Goal: Task Accomplishment & Management: Manage account settings

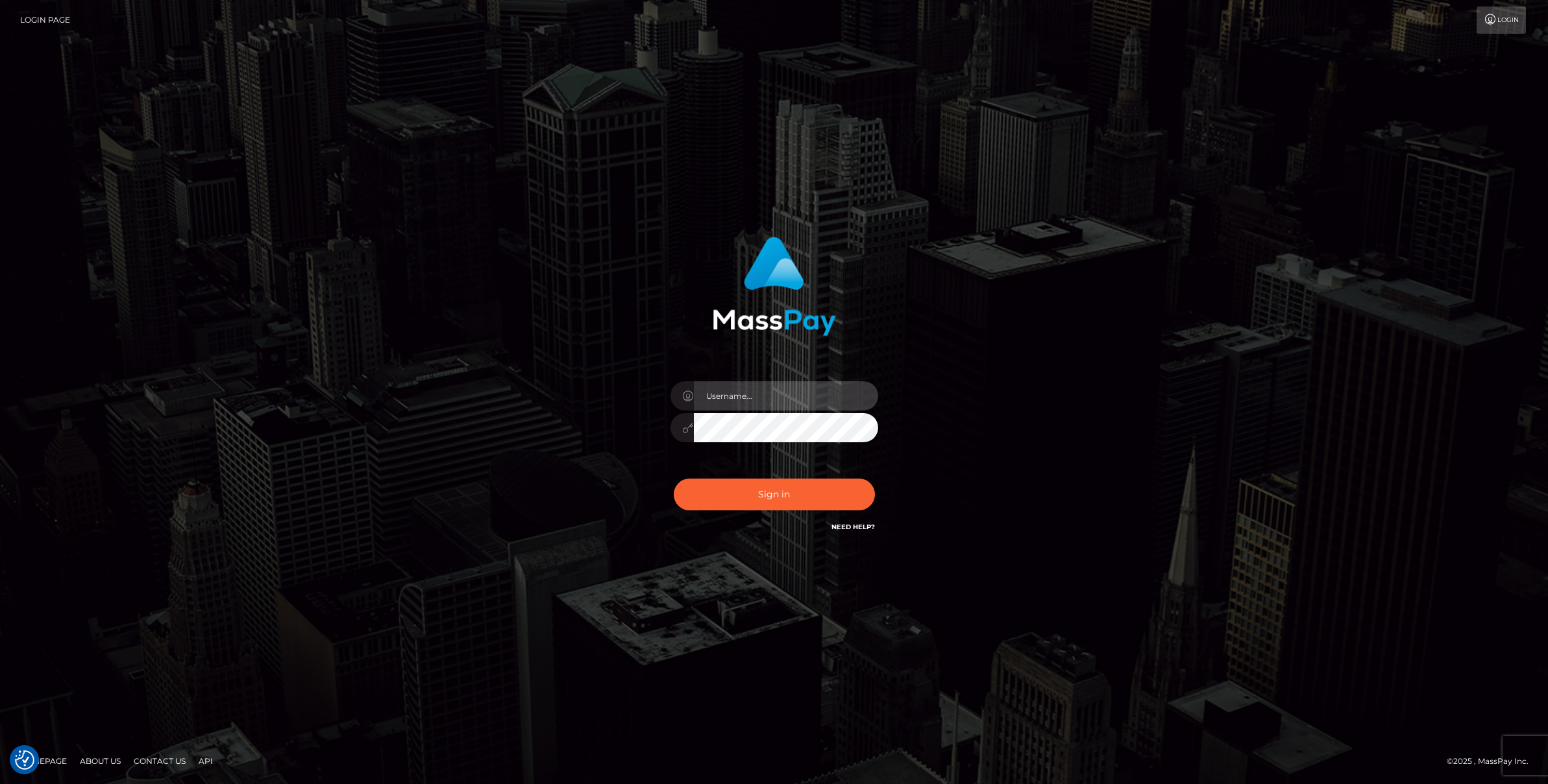
type input "Josue perales"
click at [732, 512] on div "Sign in Need Help?" at bounding box center [774, 499] width 227 height 58
click at [732, 508] on button "Sign in" at bounding box center [774, 495] width 201 height 32
type input "Josue perales"
click at [760, 498] on button "Sign in" at bounding box center [774, 495] width 201 height 32
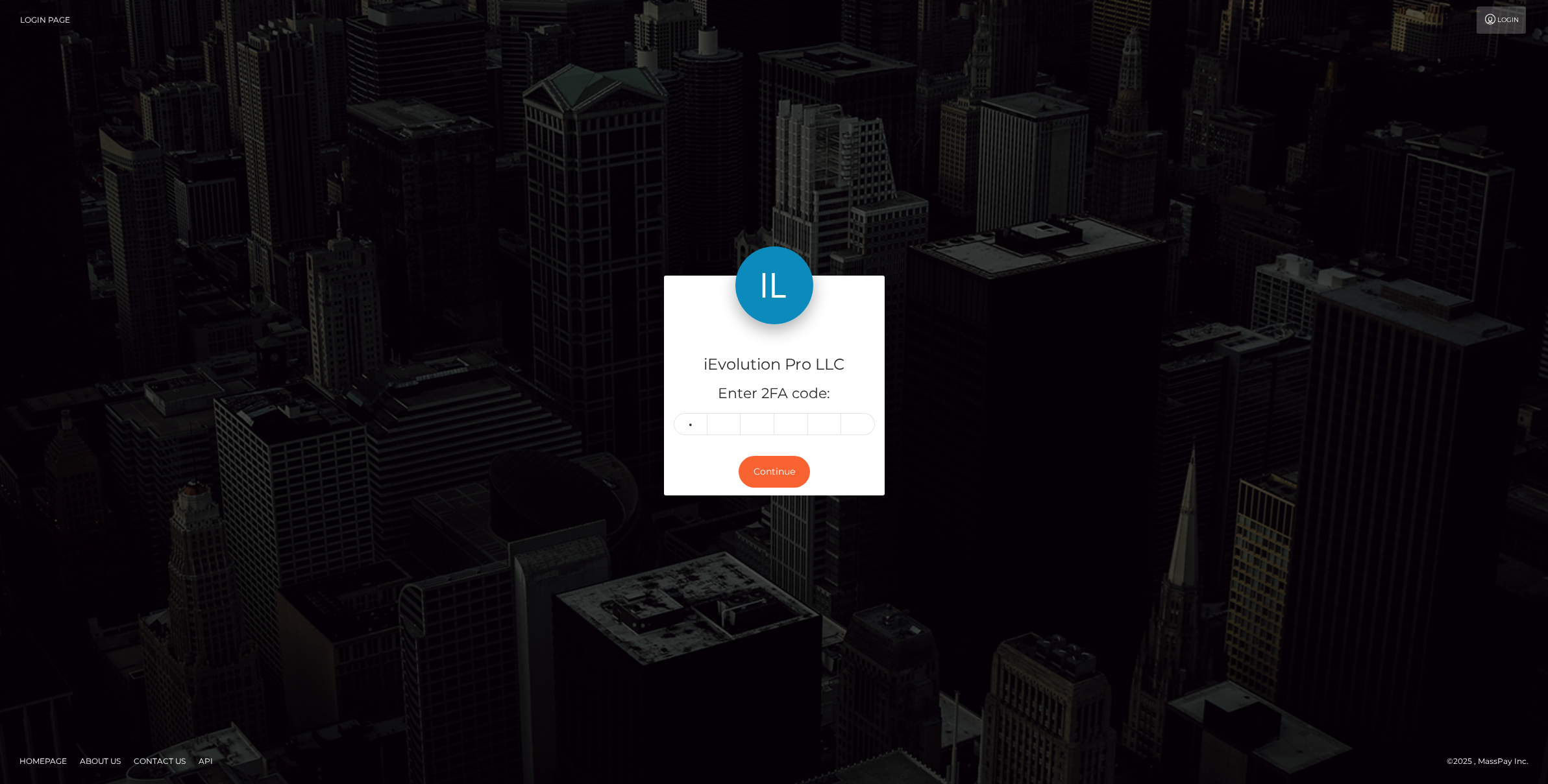
type input "1"
type input "7"
type input "1"
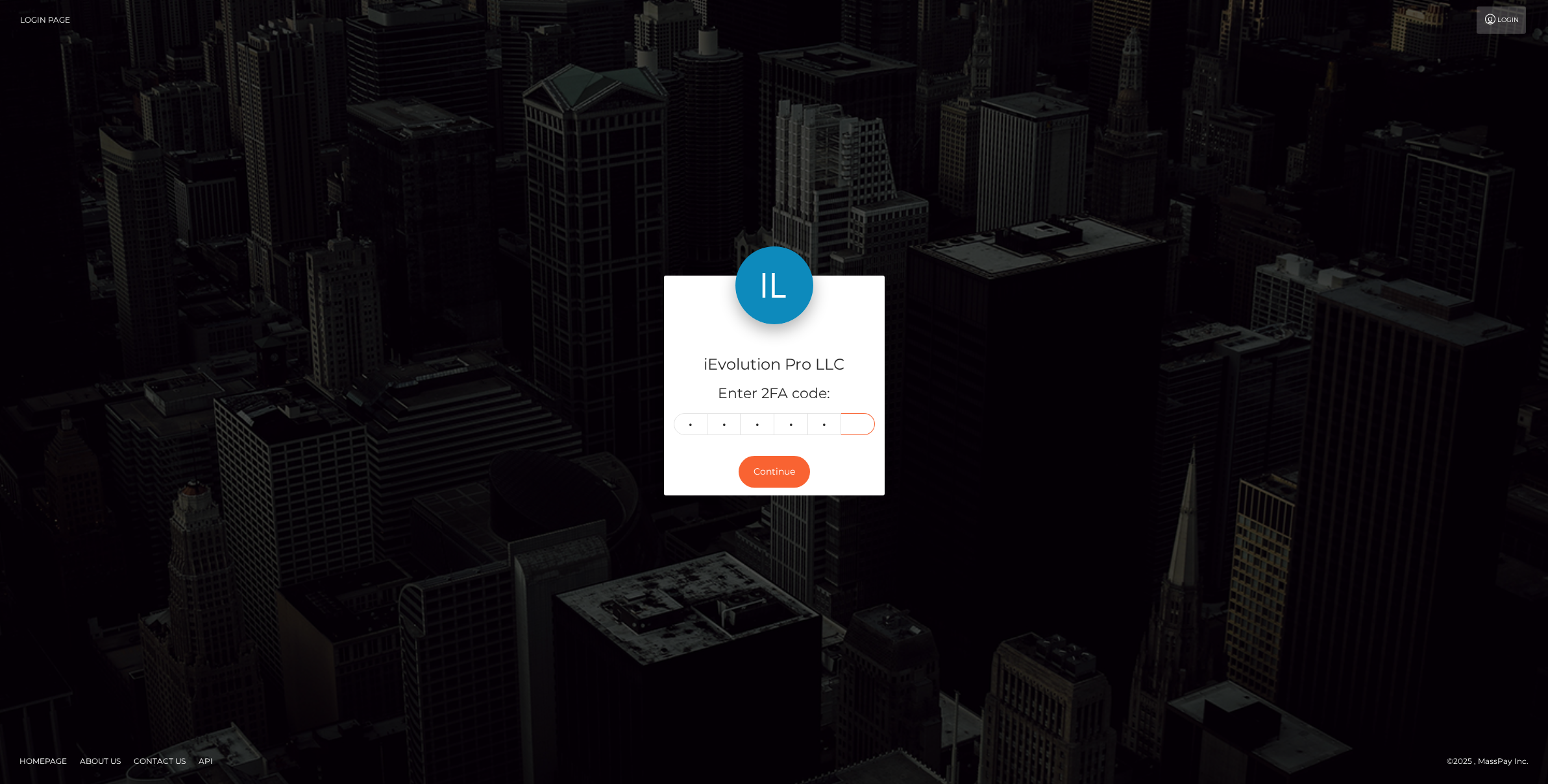
type input "1"
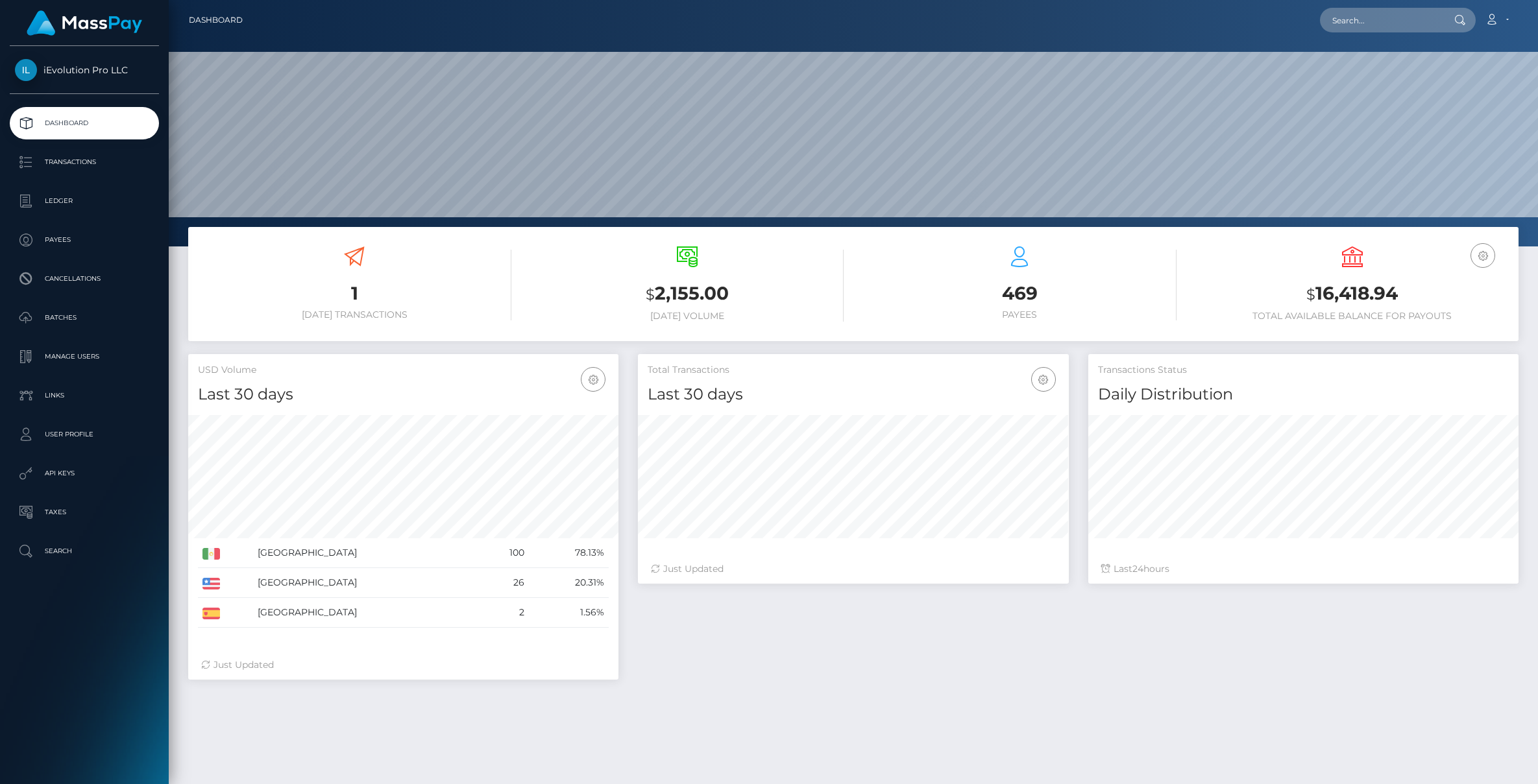
scroll to position [230, 431]
click at [59, 167] on p "Transactions" at bounding box center [85, 162] width 139 height 19
